Goal: Book appointment/travel/reservation

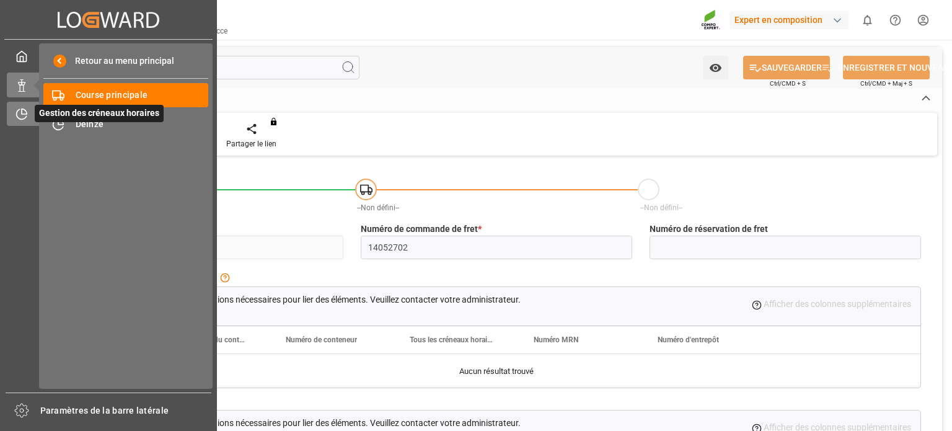
click at [19, 115] on icon at bounding box center [21, 114] width 12 height 12
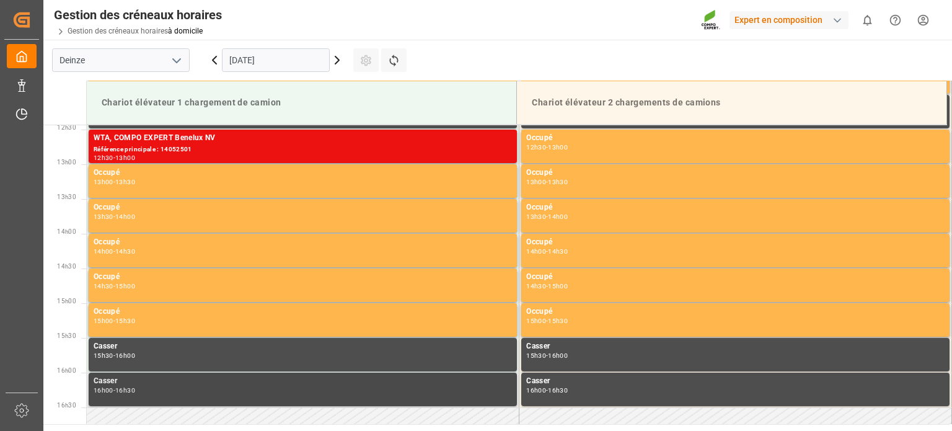
scroll to position [996, 0]
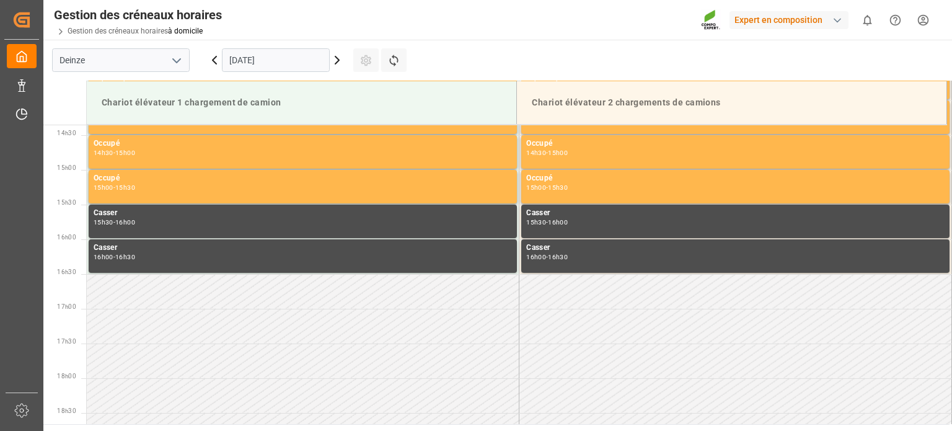
click at [336, 61] on icon at bounding box center [337, 60] width 15 height 15
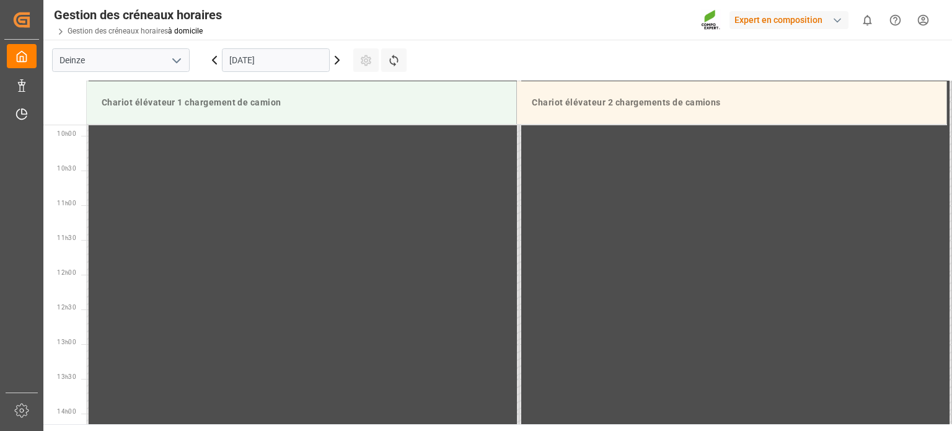
scroll to position [686, 0]
click at [335, 59] on icon at bounding box center [337, 60] width 15 height 15
click at [337, 59] on icon at bounding box center [337, 60] width 15 height 15
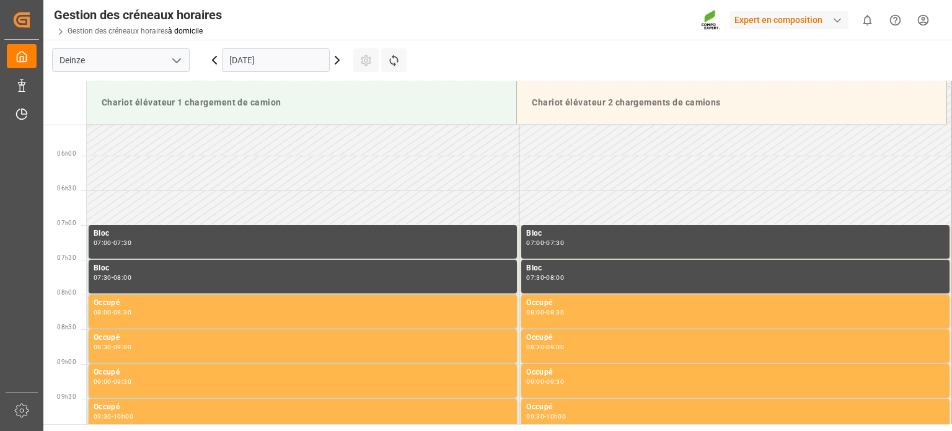
scroll to position [546, 0]
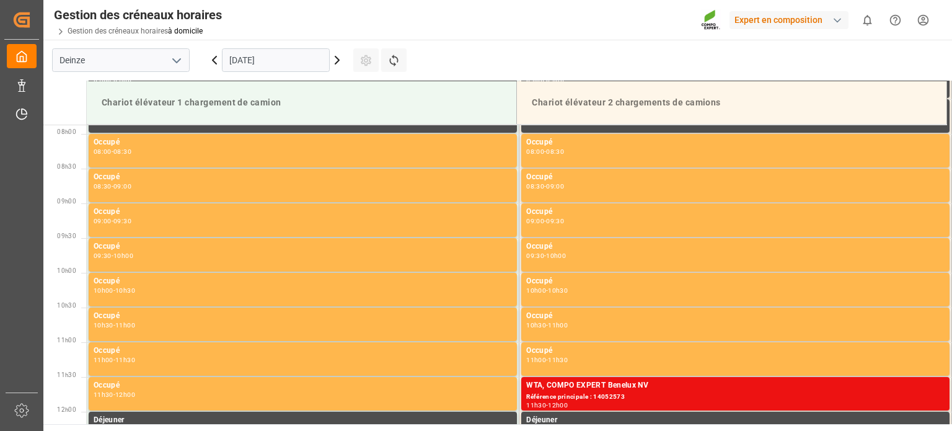
click at [337, 61] on icon at bounding box center [337, 59] width 4 height 7
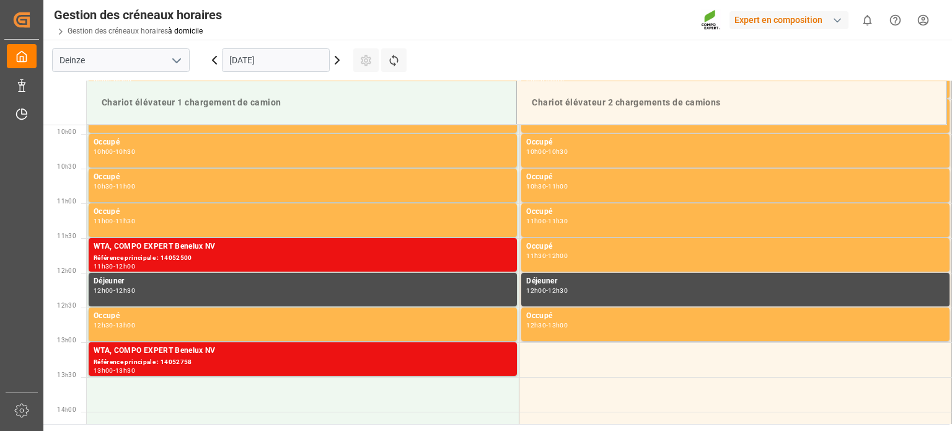
scroll to position [686, 0]
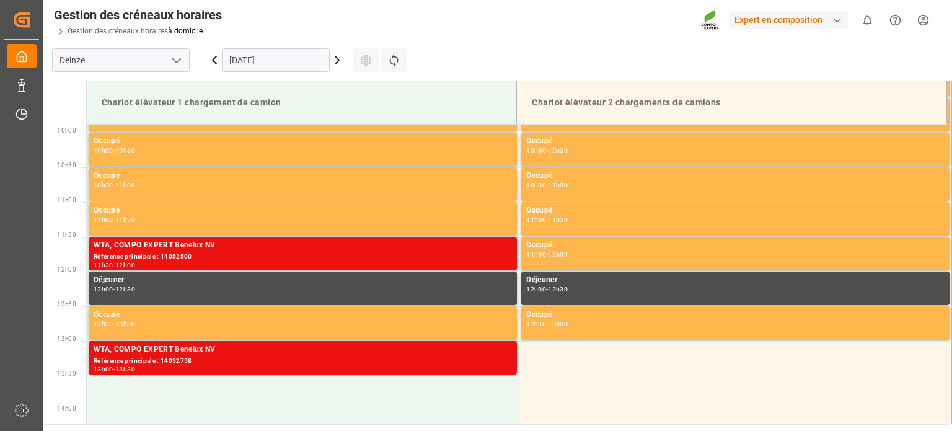
click at [213, 59] on icon at bounding box center [215, 59] width 4 height 7
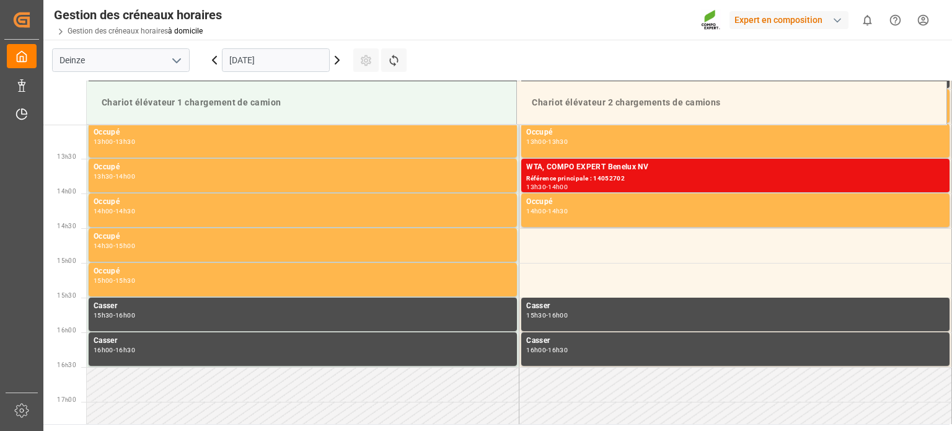
scroll to position [808, 0]
